Goal: Transaction & Acquisition: Purchase product/service

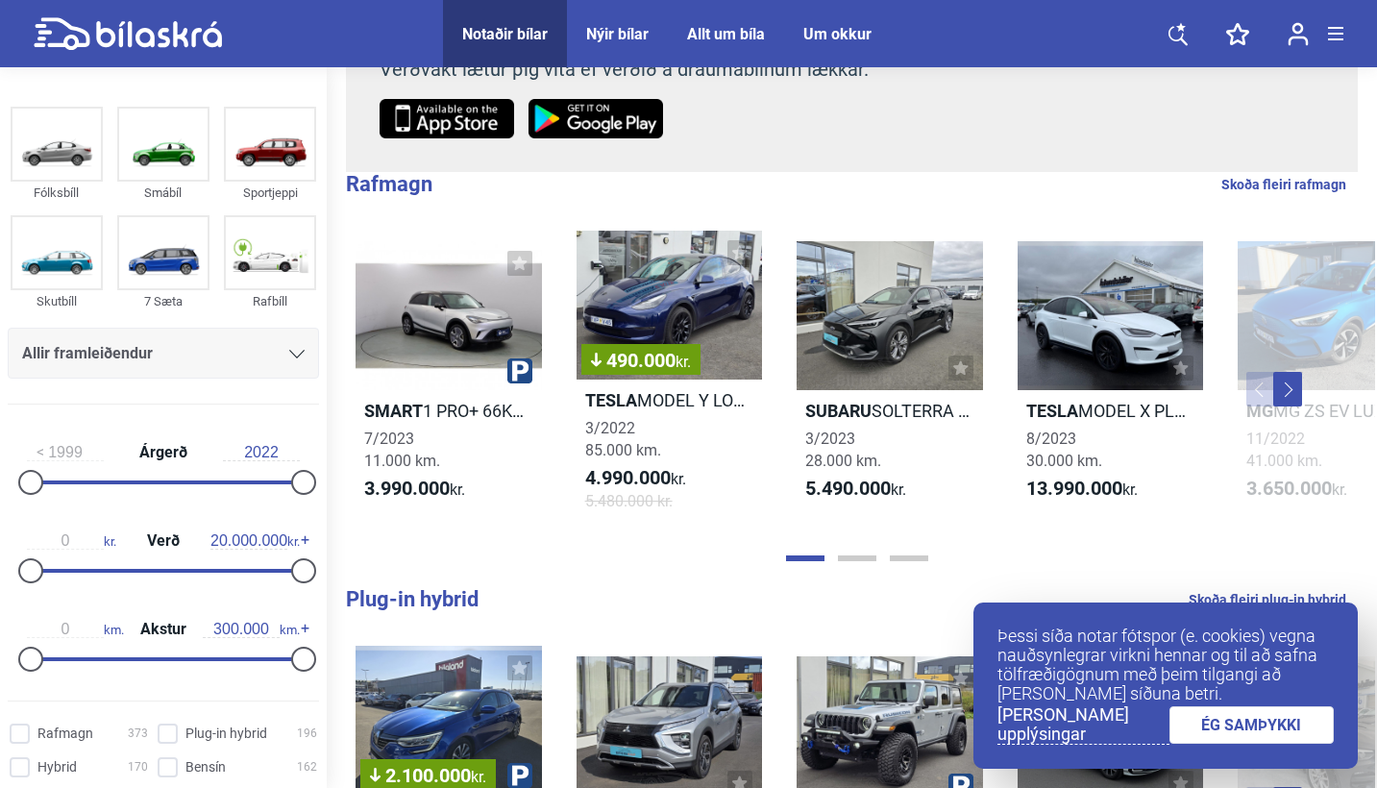
scroll to position [421, 0]
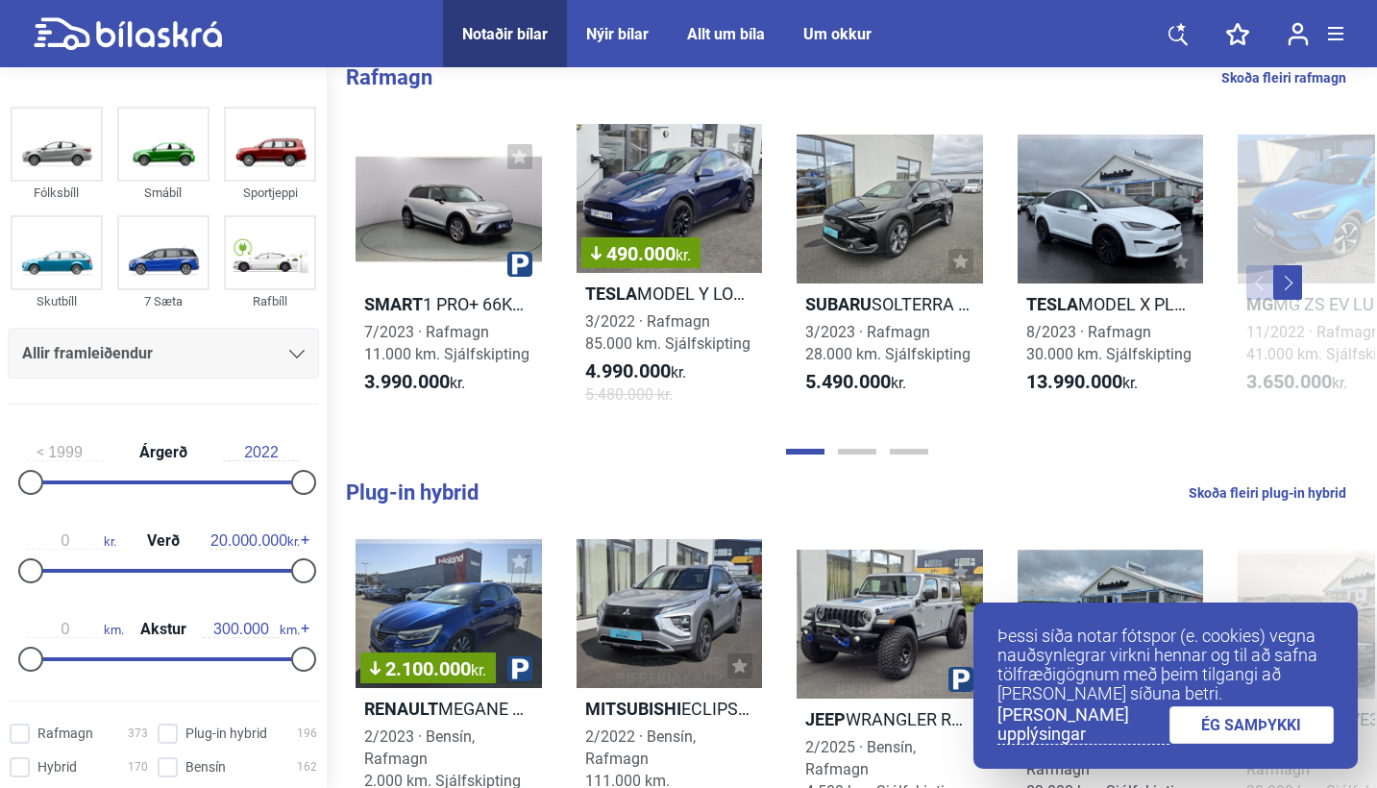
click at [1216, 726] on link "ÉG SAMÞYKKI" at bounding box center [1252, 724] width 165 height 37
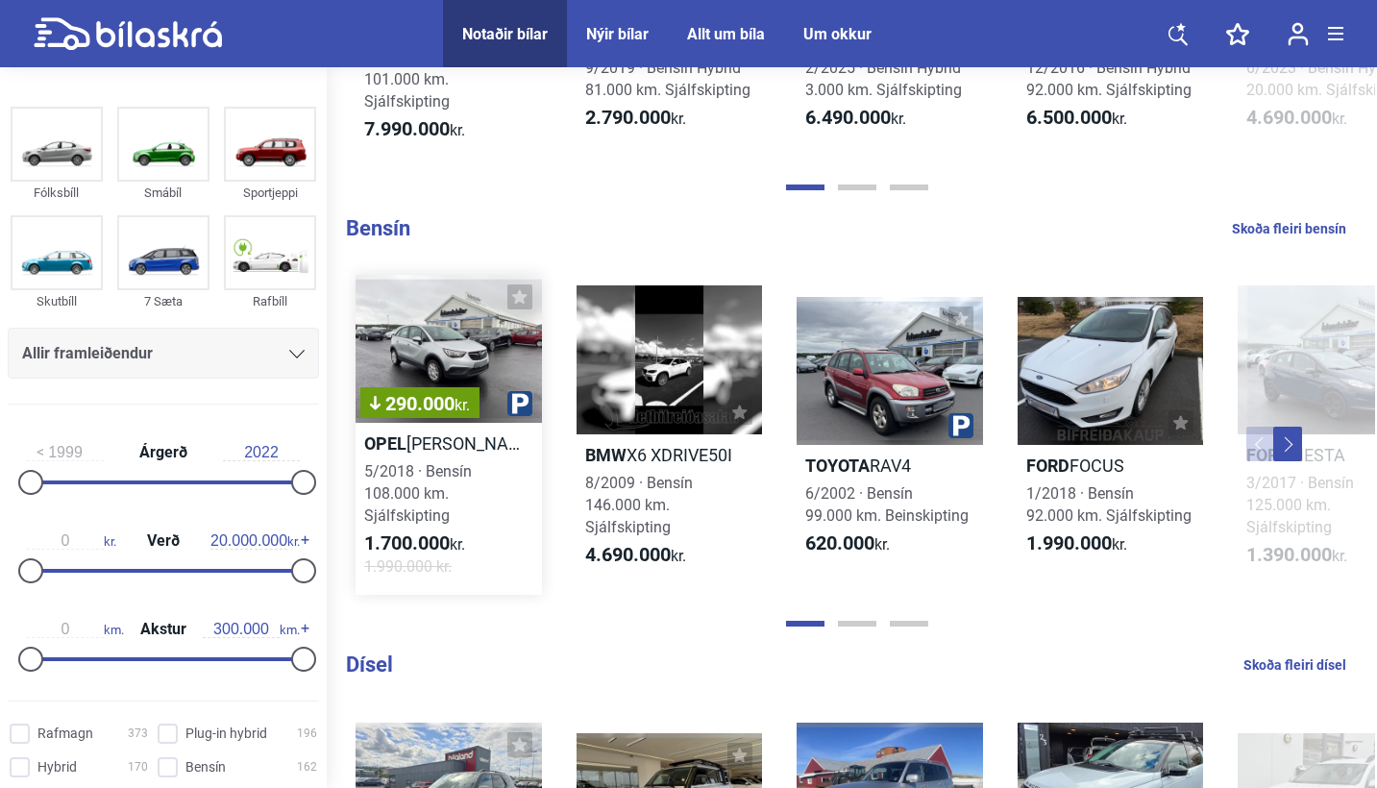
scroll to position [1542, 0]
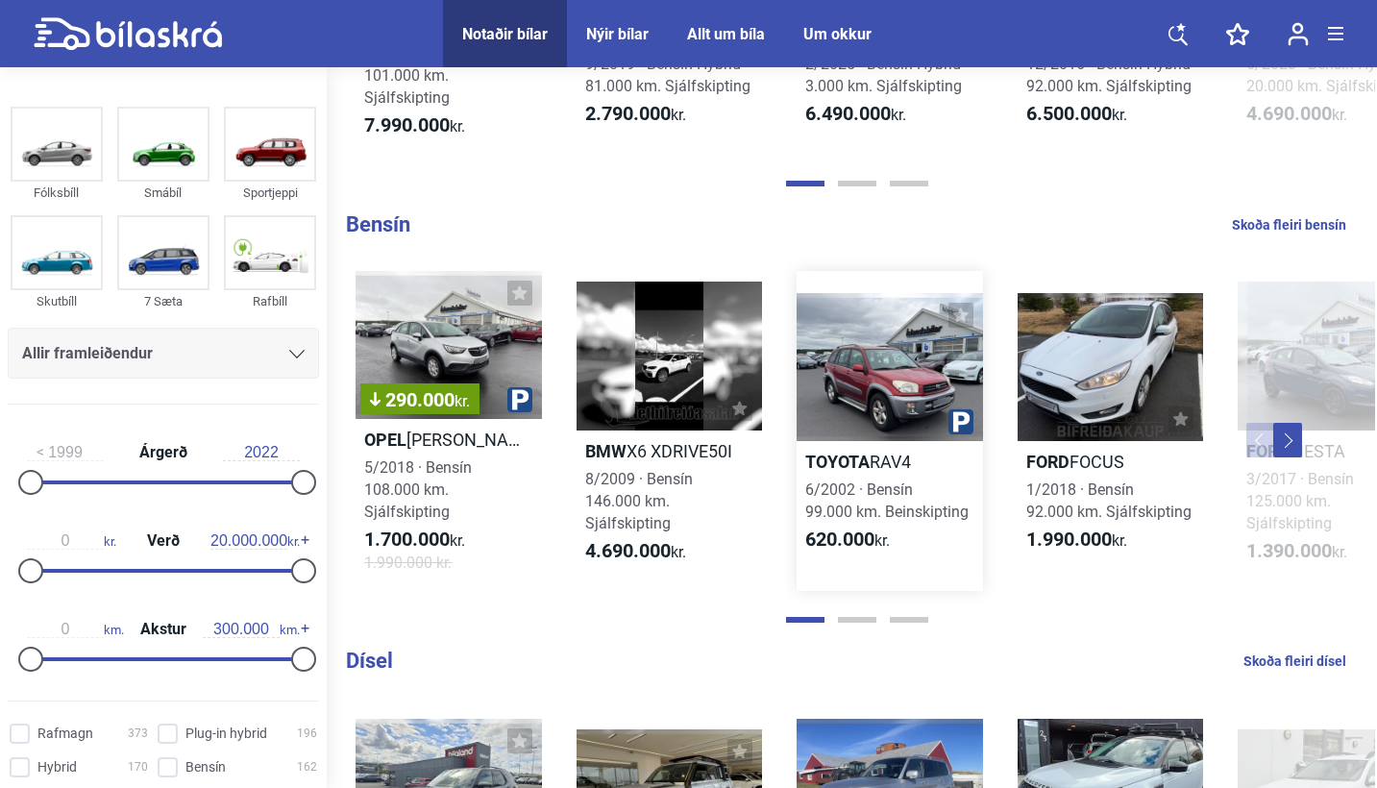
click at [903, 401] on div at bounding box center [890, 367] width 186 height 149
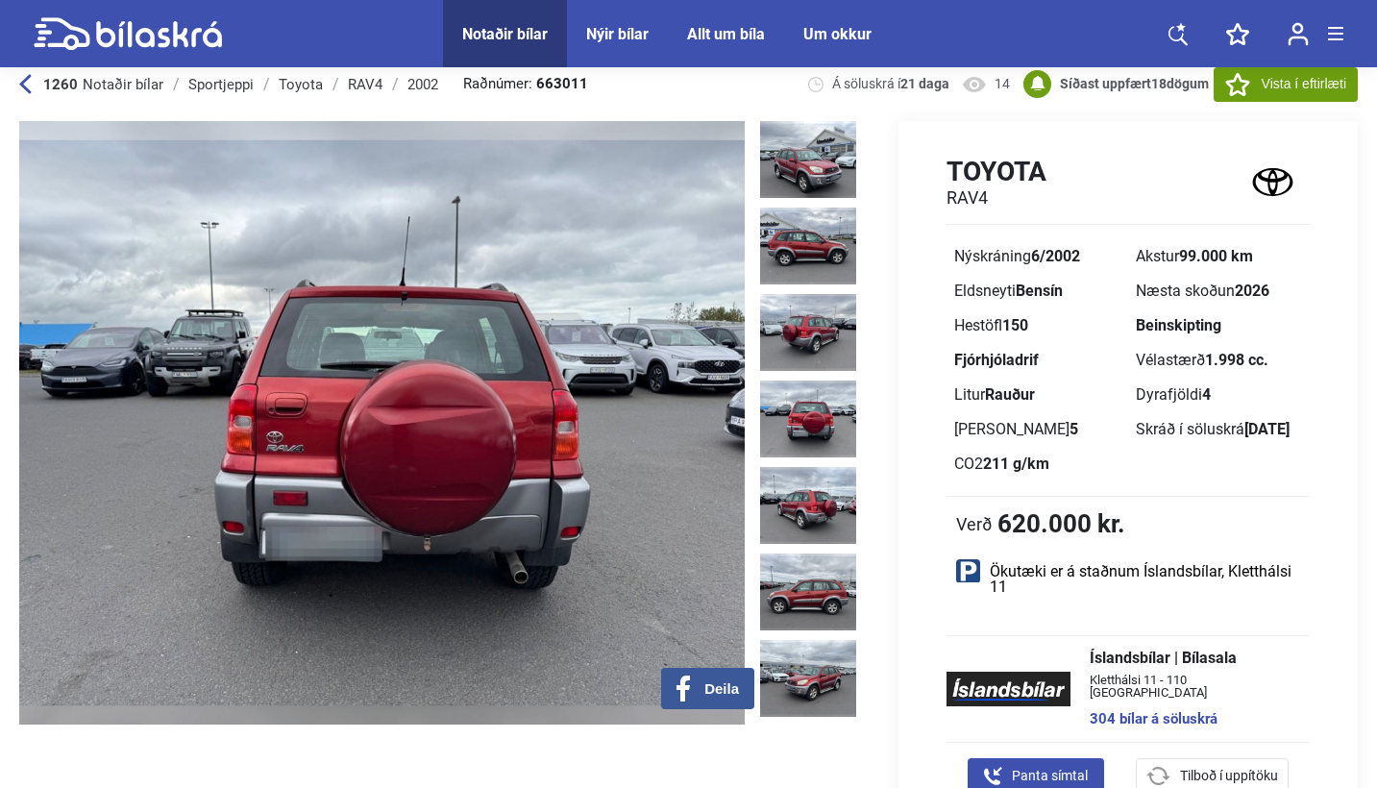
scroll to position [24, 0]
click at [811, 408] on img at bounding box center [808, 420] width 96 height 77
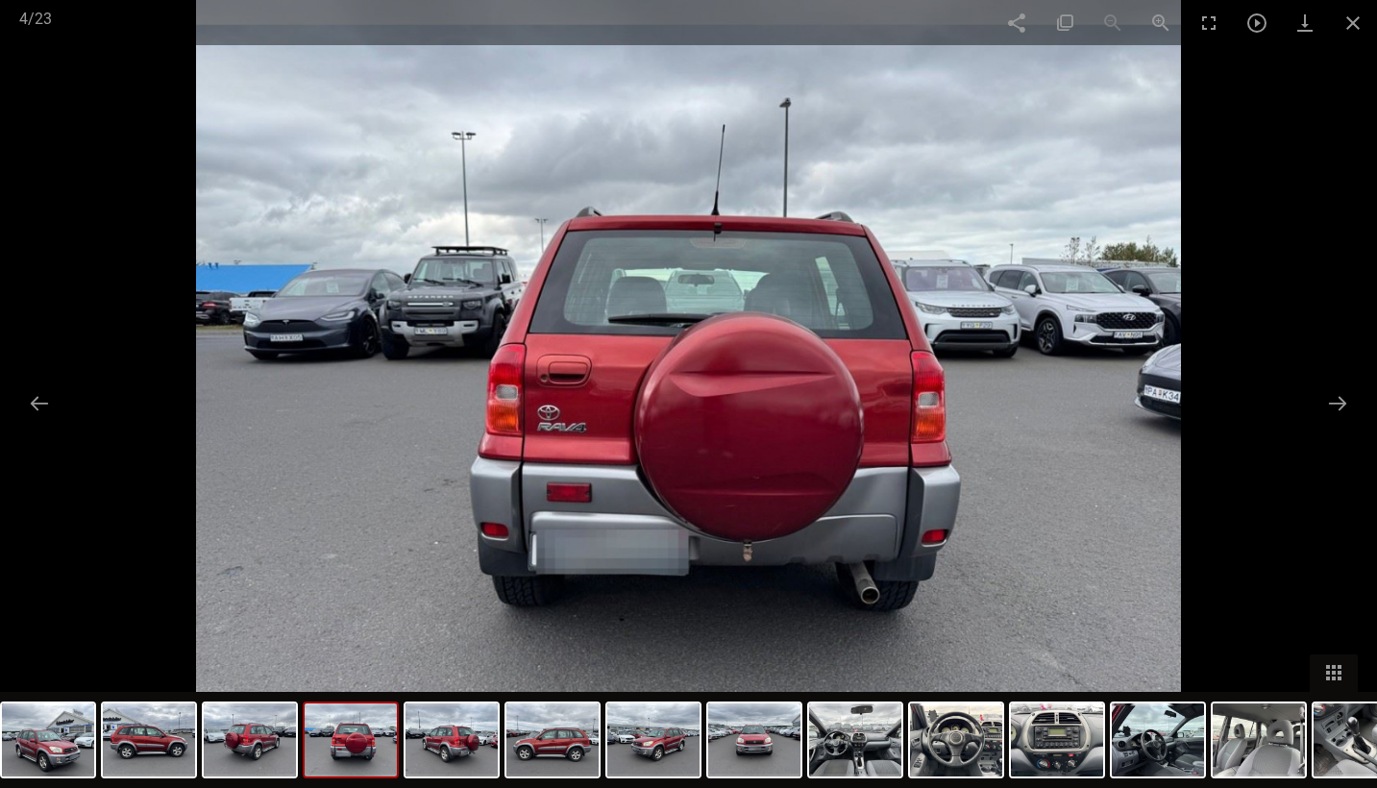
click at [1083, 379] on img at bounding box center [688, 394] width 985 height 788
click at [1220, 406] on div at bounding box center [688, 394] width 1377 height 788
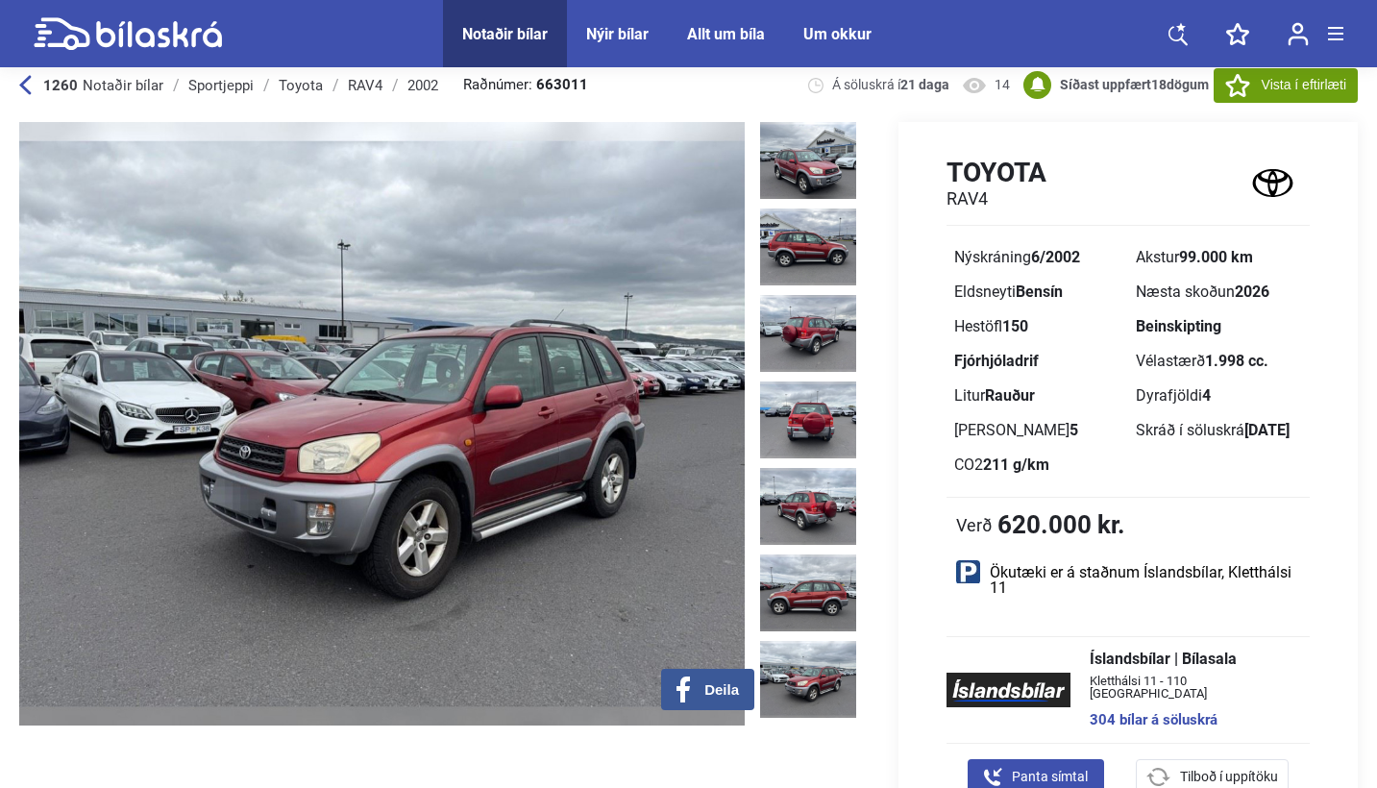
click at [675, 325] on img at bounding box center [382, 424] width 726 height 604
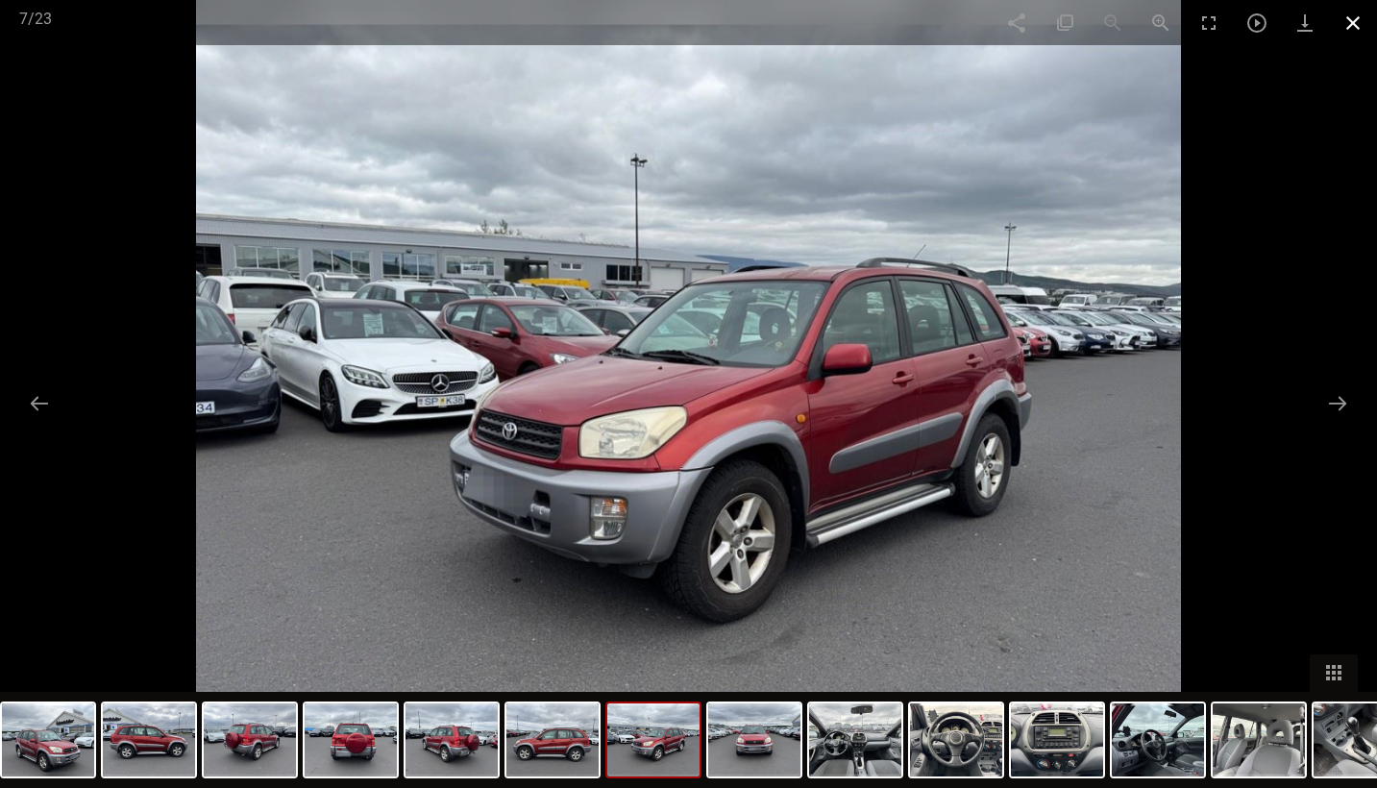
click at [1354, 26] on span at bounding box center [1353, 22] width 48 height 45
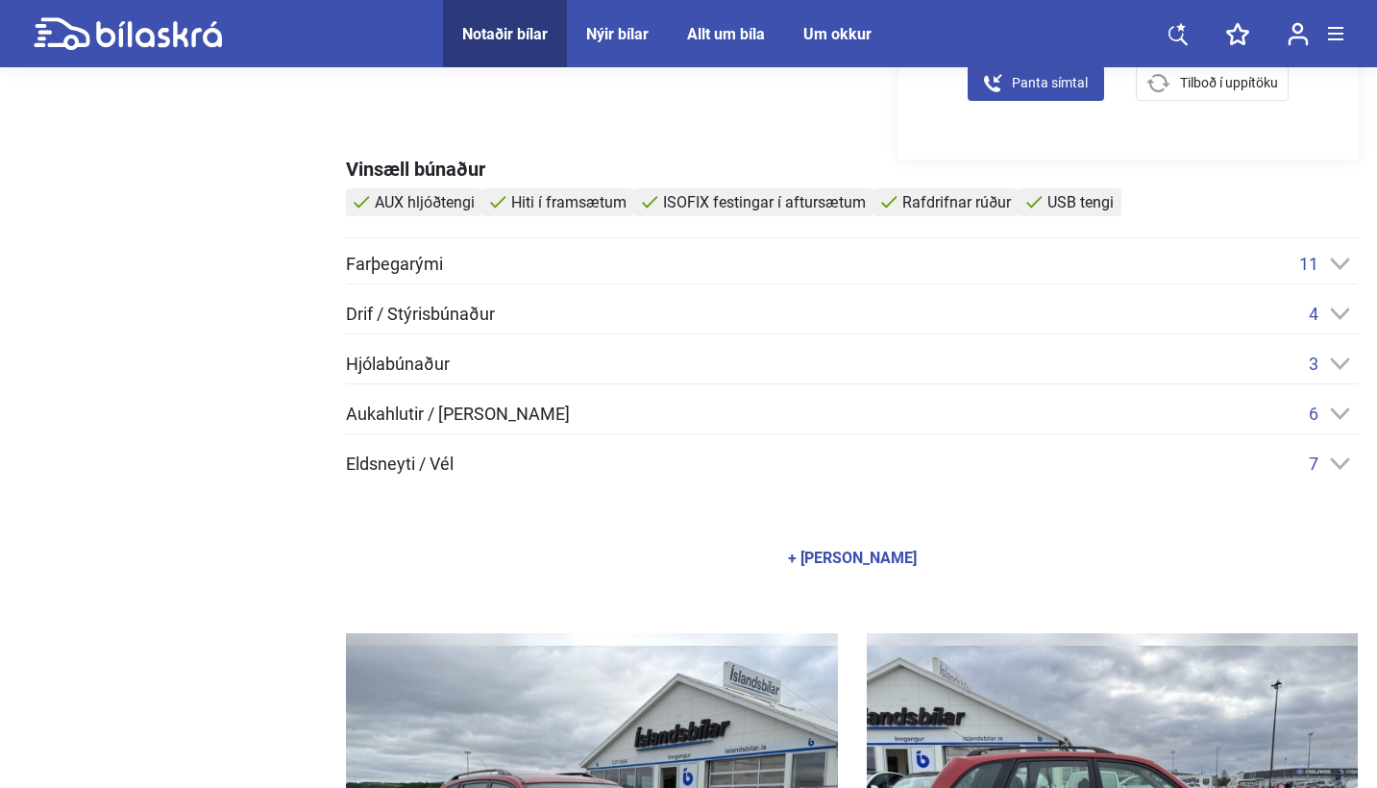
scroll to position [720, 0]
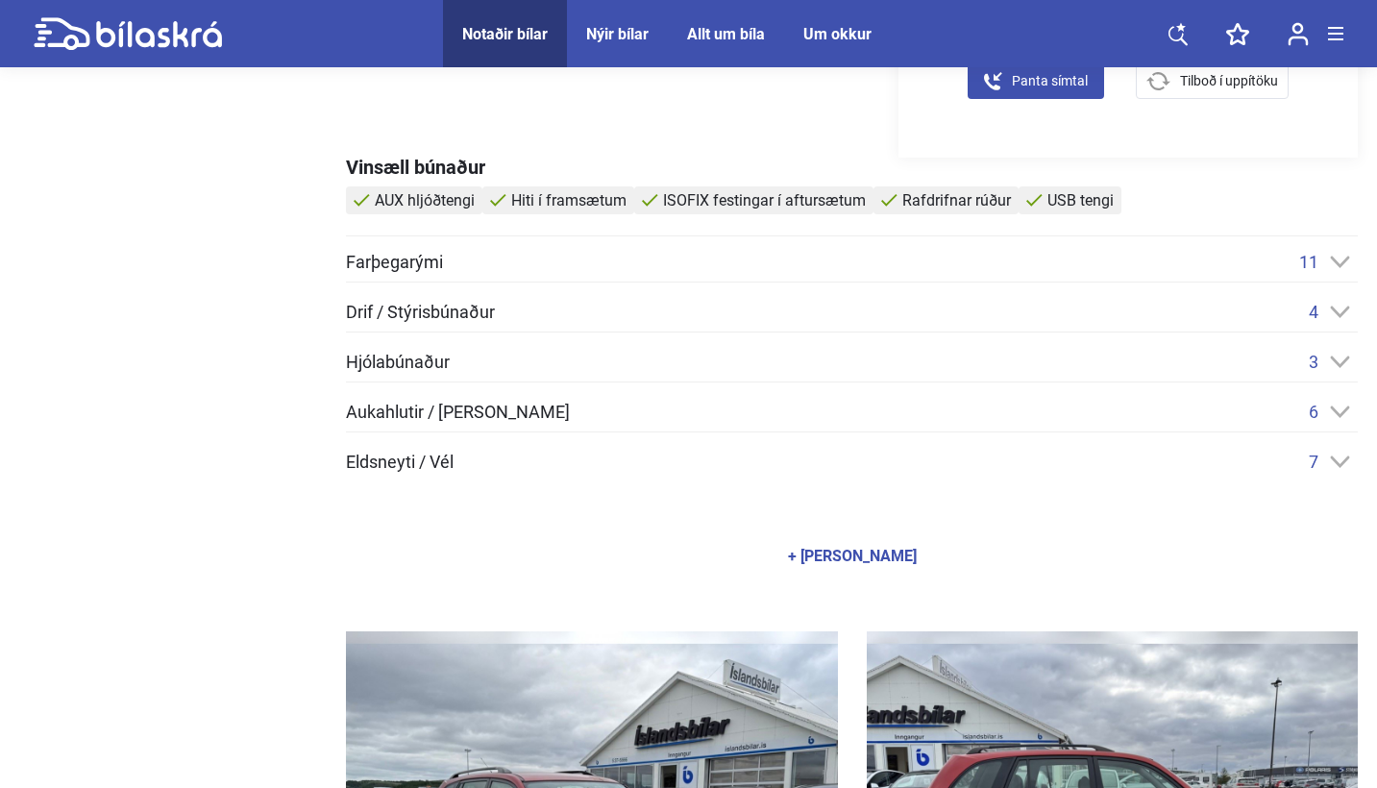
click at [1329, 271] on div "11" at bounding box center [1329, 262] width 59 height 20
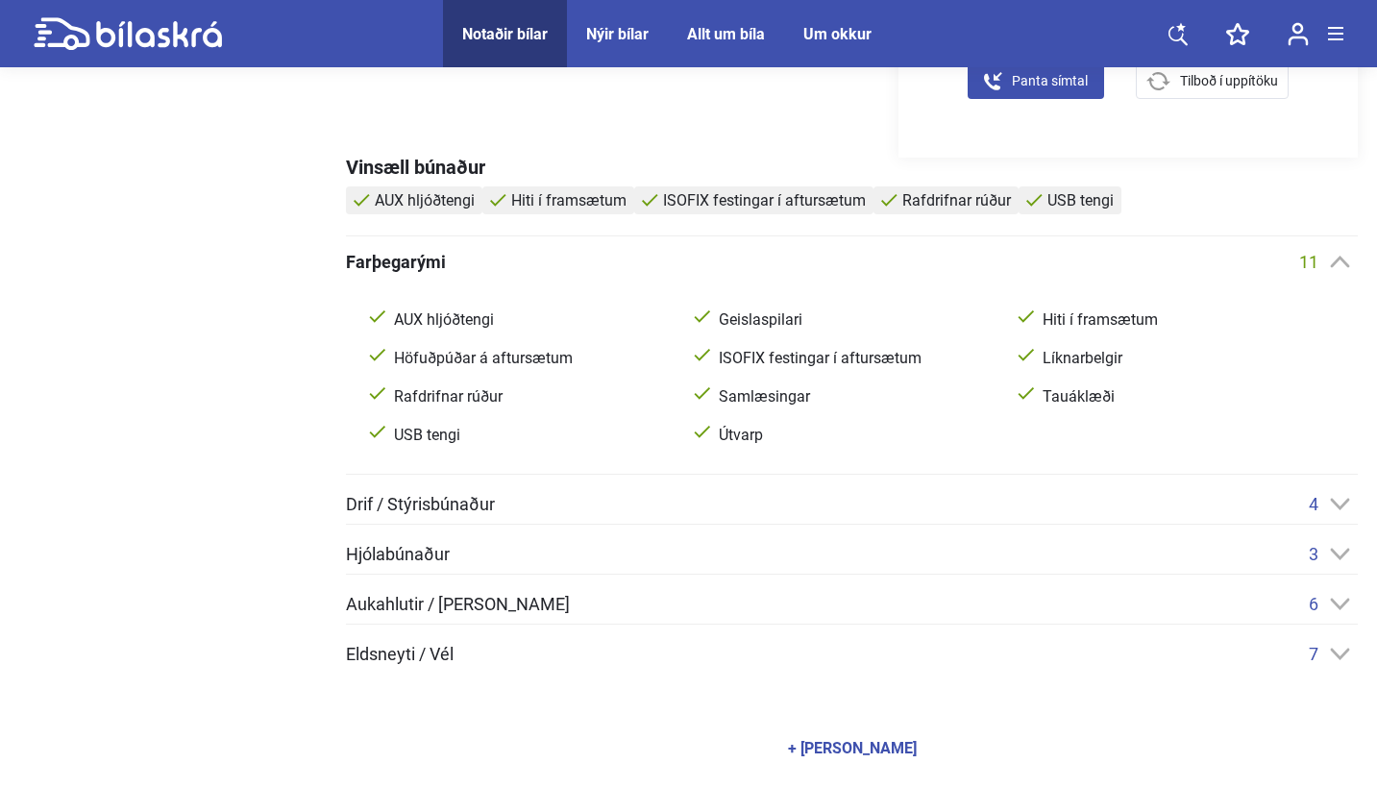
click at [1329, 270] on div "11" at bounding box center [1329, 262] width 59 height 20
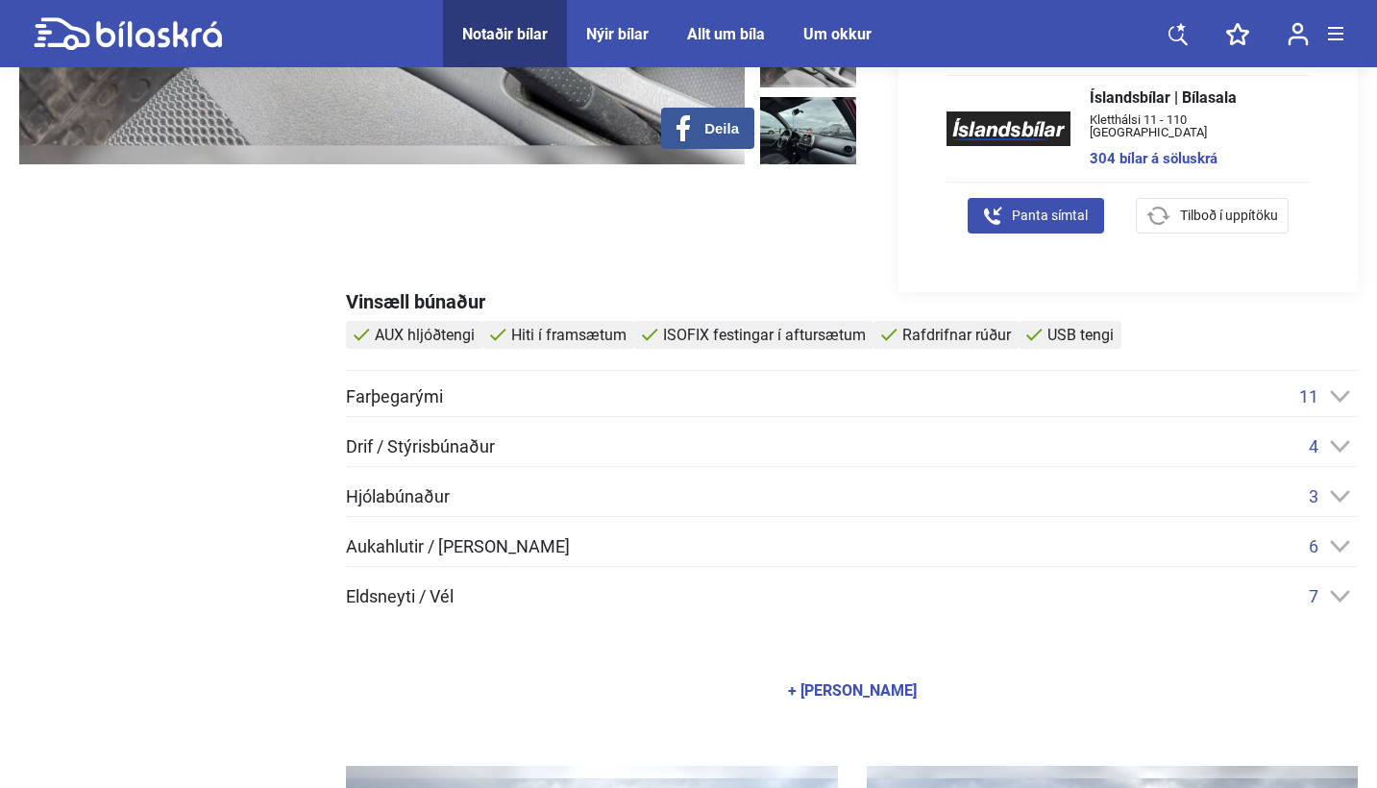
scroll to position [592, 0]
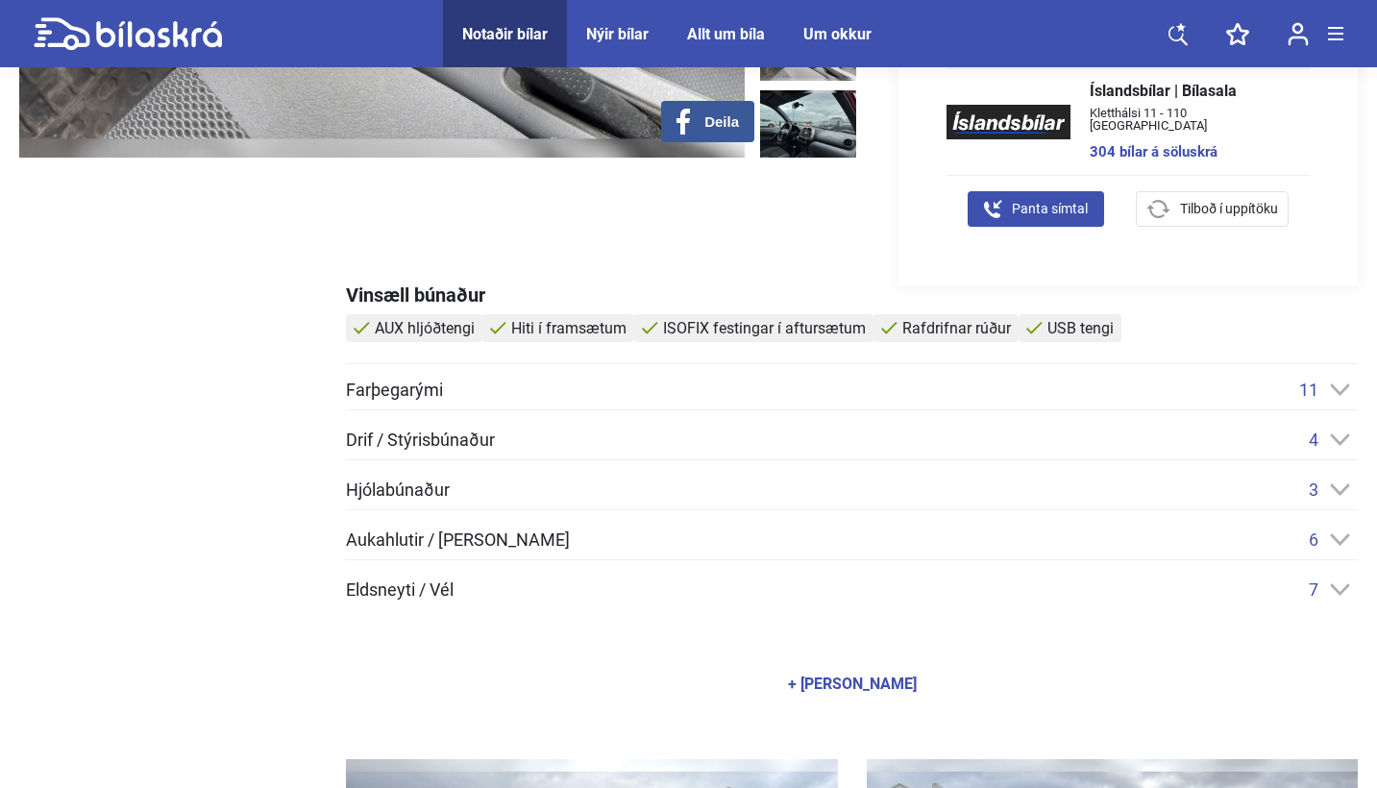
click at [1066, 534] on div "Aukahlutir / [PERSON_NAME] 6" at bounding box center [852, 540] width 1012 height 20
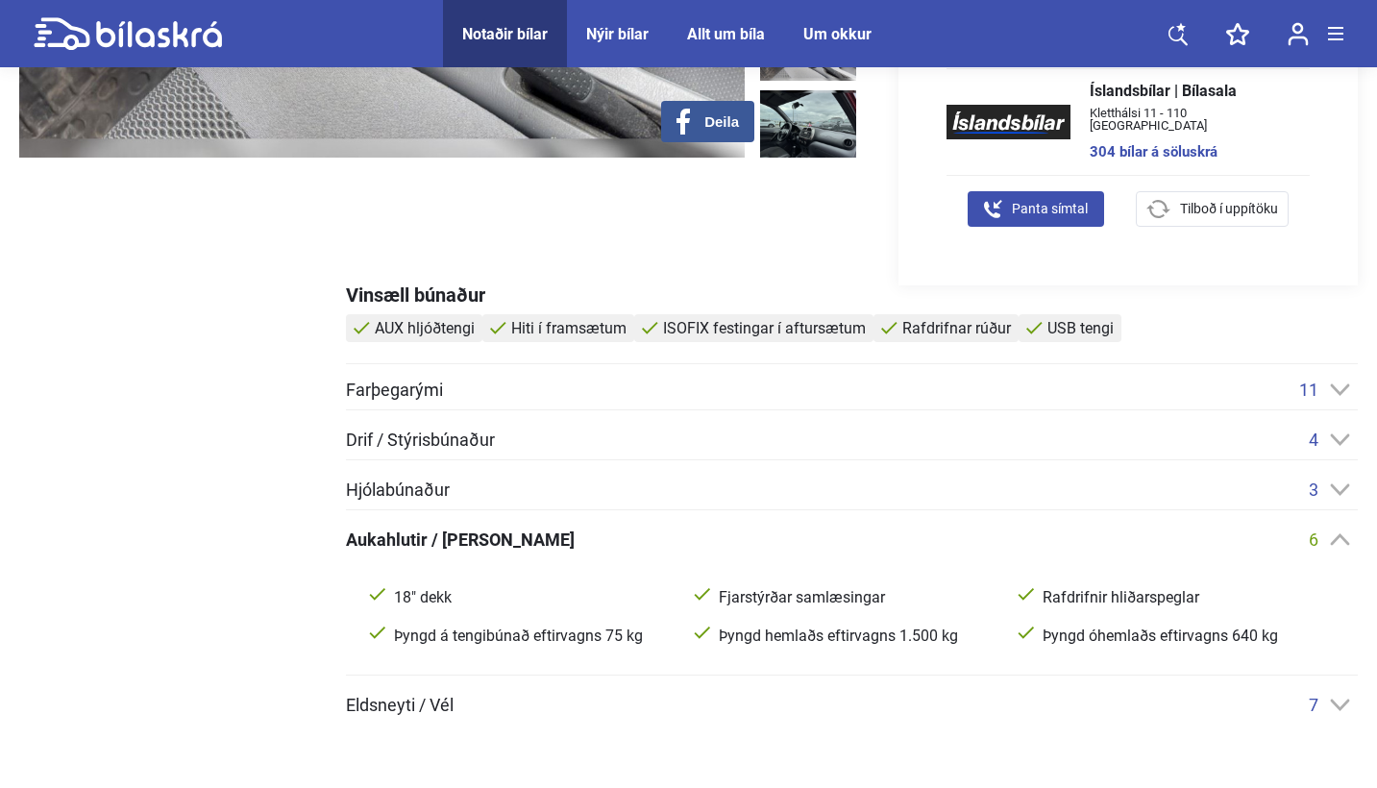
click at [1065, 534] on div "Aukahlutir / [PERSON_NAME] 6" at bounding box center [852, 540] width 1012 height 20
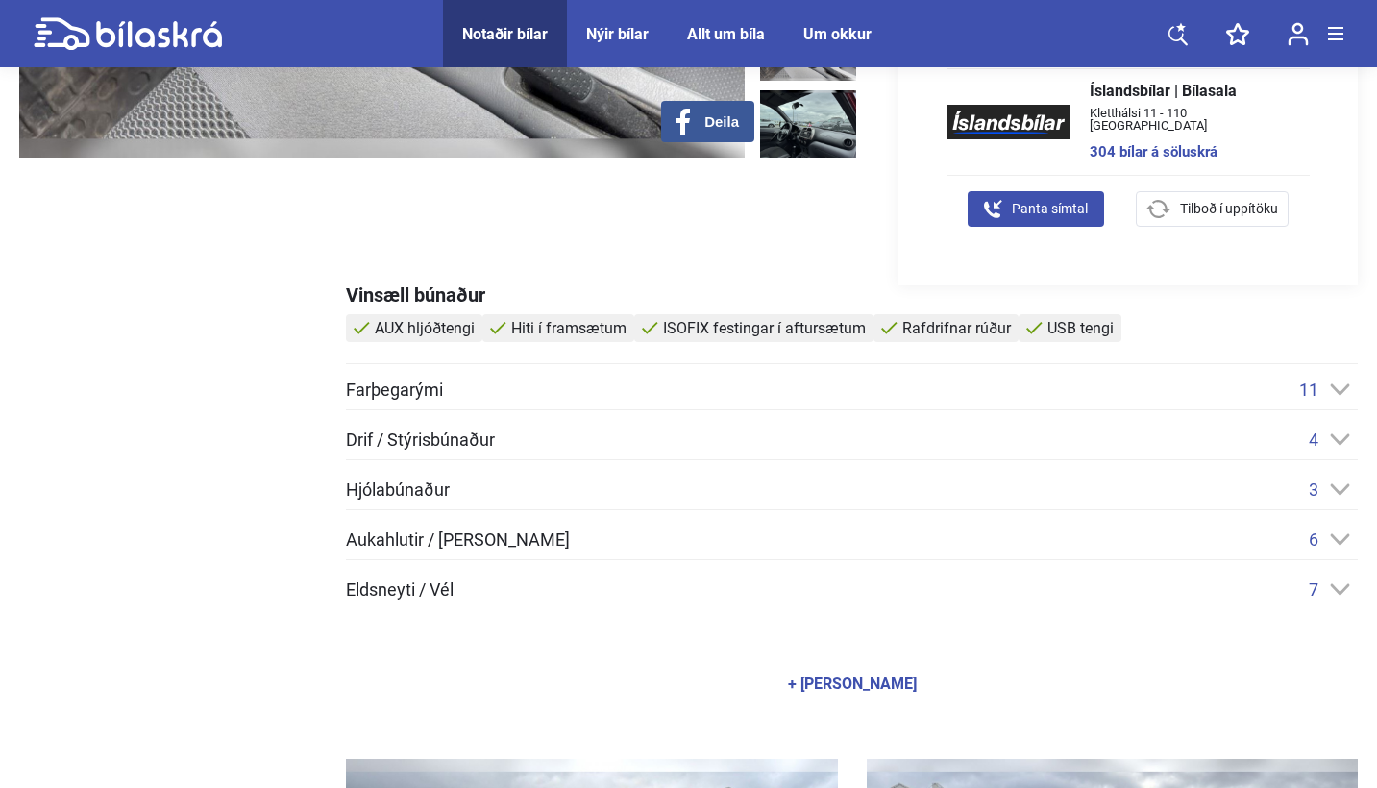
click at [936, 483] on div "Hjólabúnaður 3" at bounding box center [852, 490] width 1012 height 20
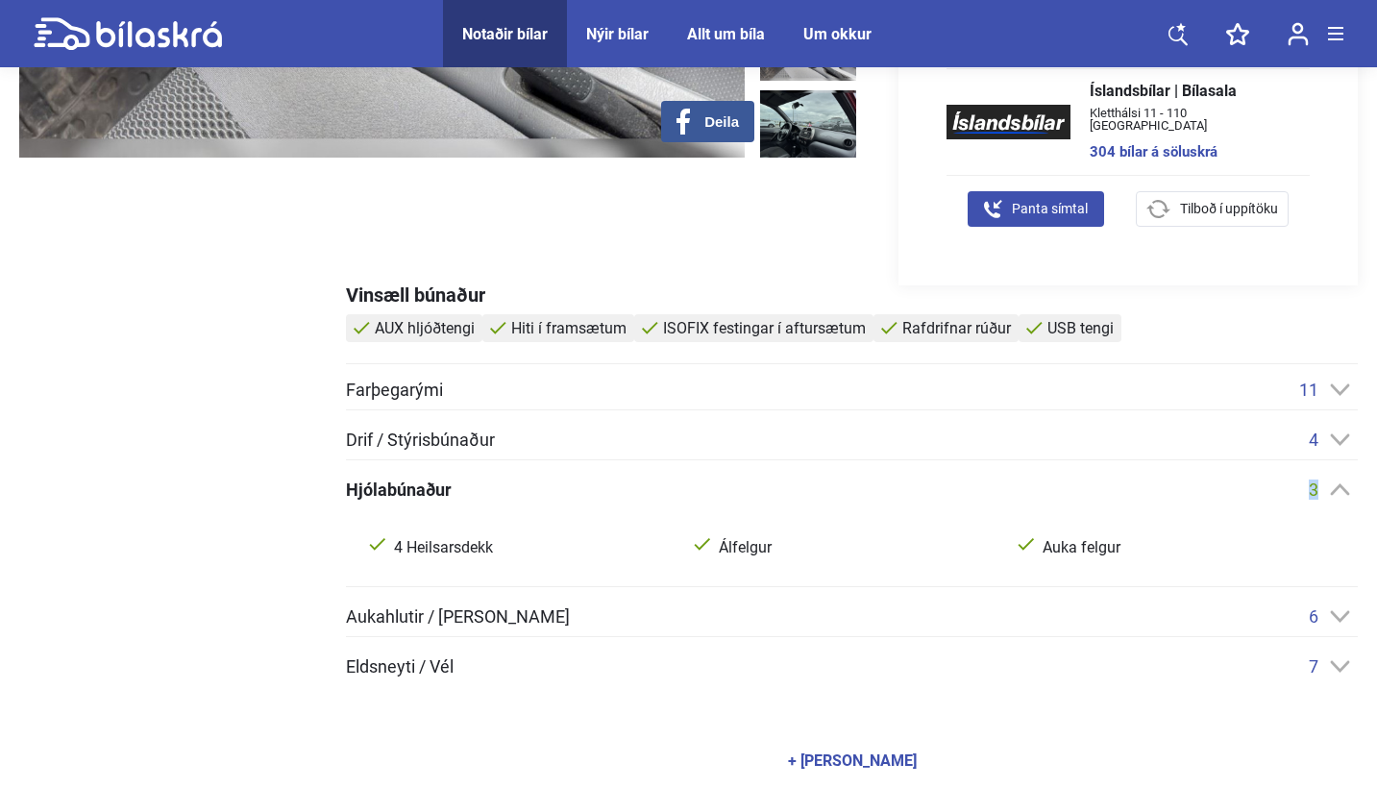
click at [936, 483] on div "Hjólabúnaður 3" at bounding box center [852, 490] width 1012 height 20
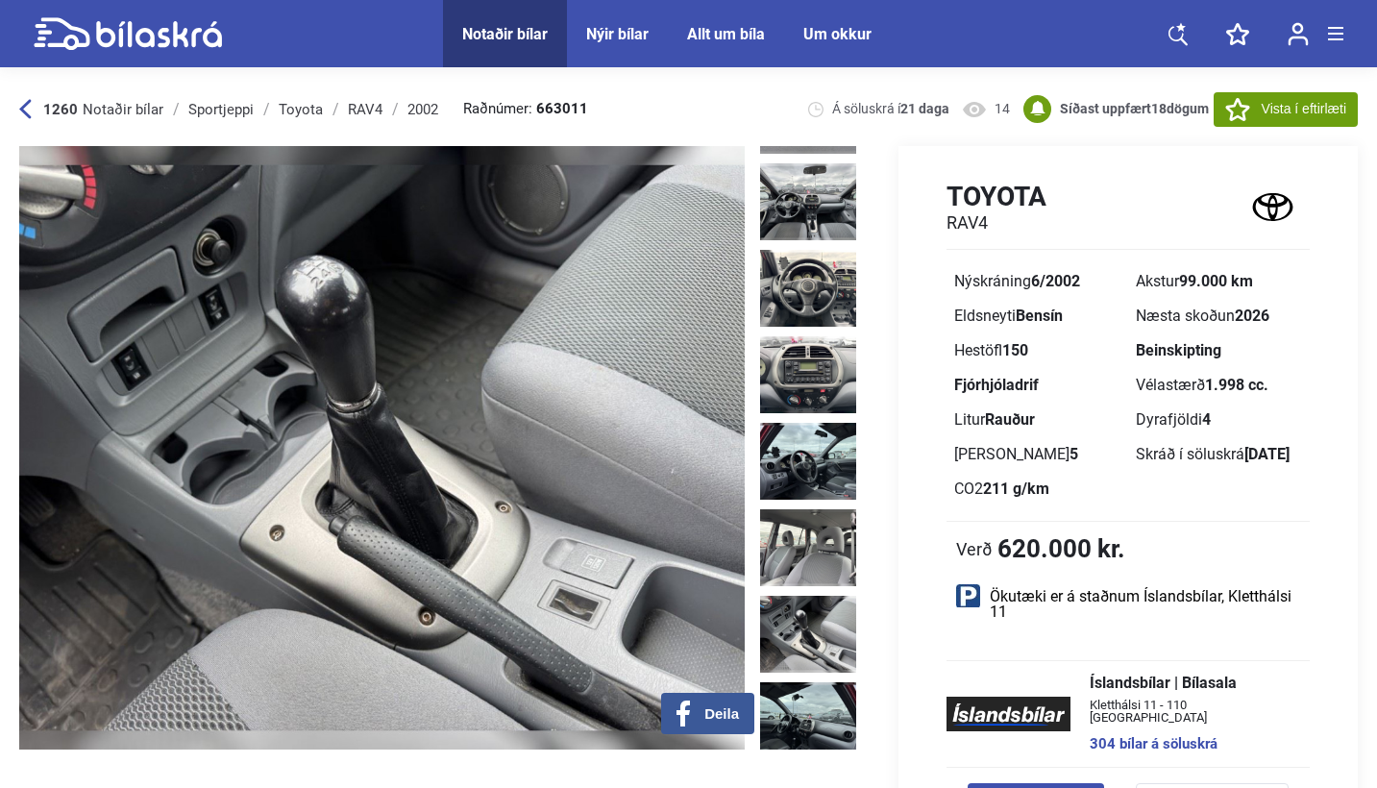
scroll to position [0, 0]
